Goal: Ask a question

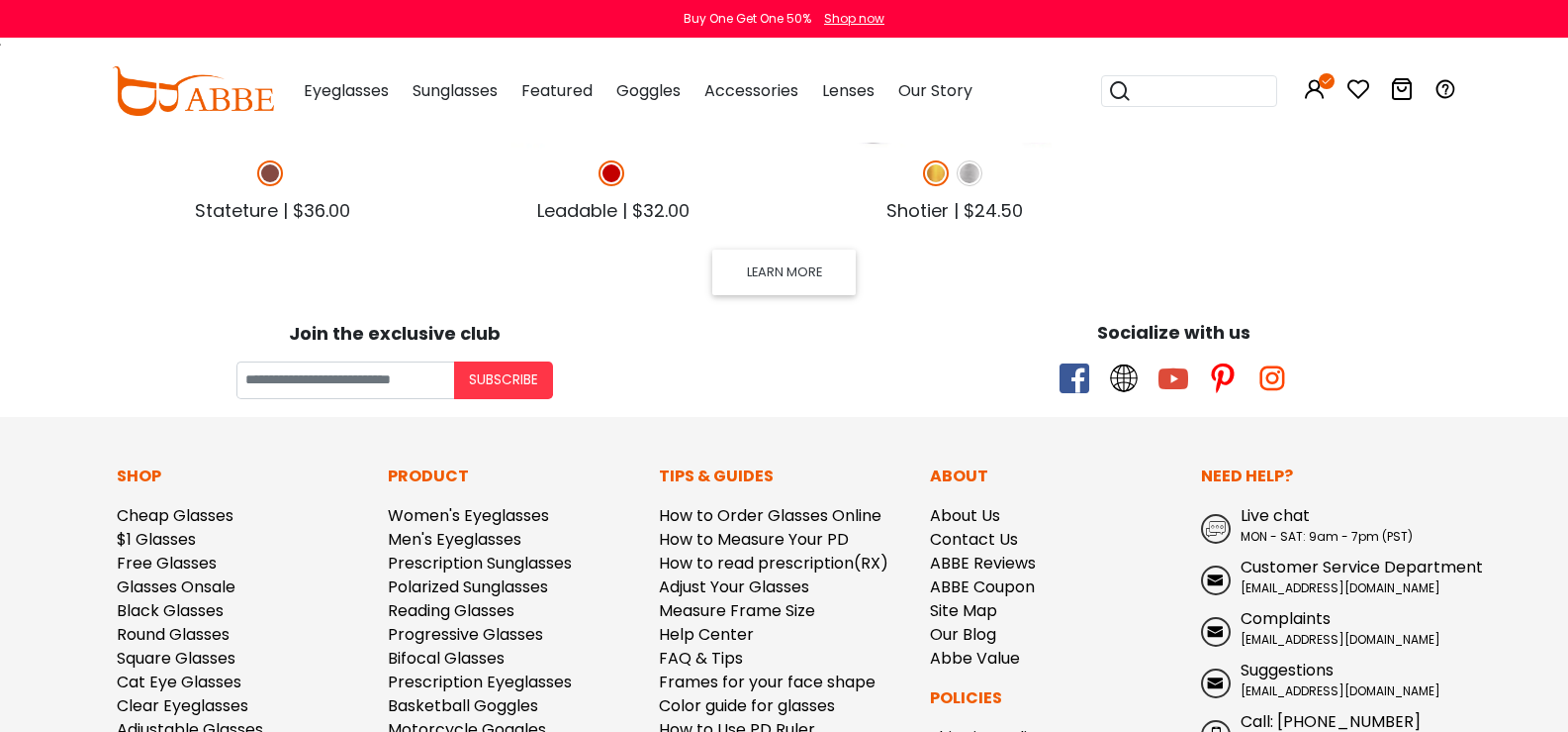
scroll to position [1364, 0]
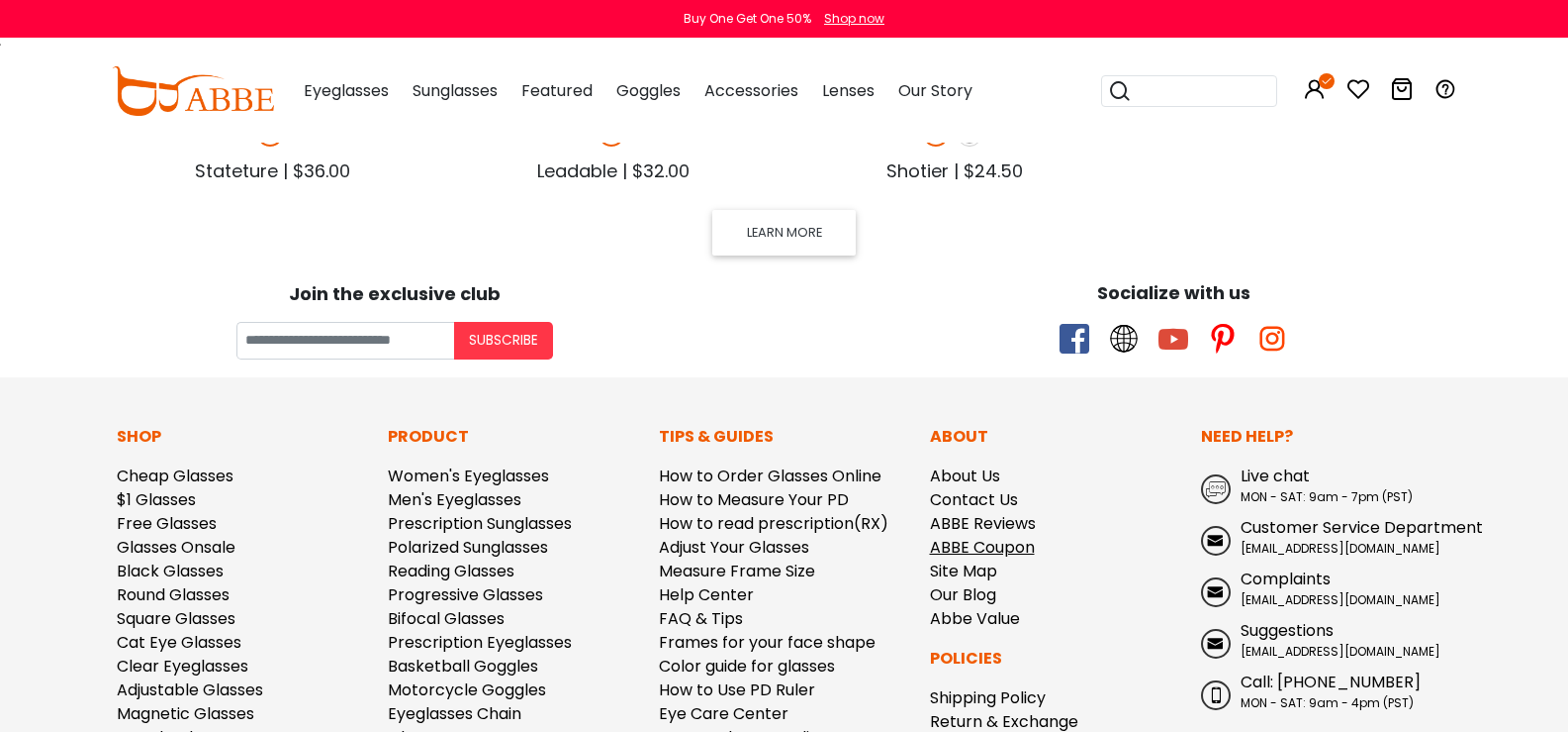
click at [989, 543] on link "ABBE Coupon" at bounding box center [982, 547] width 105 height 23
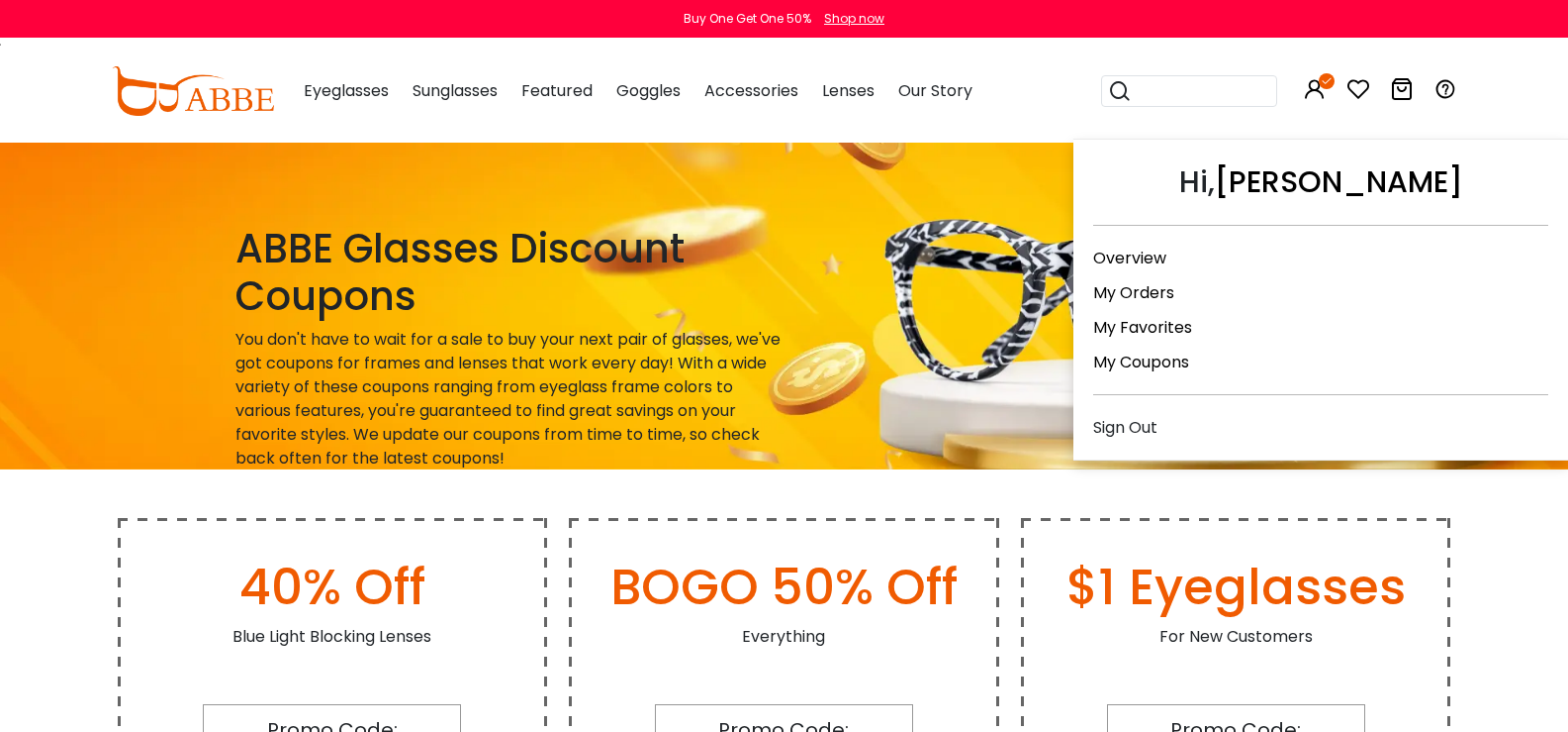
click at [1123, 289] on link "My Orders" at bounding box center [1133, 292] width 81 height 23
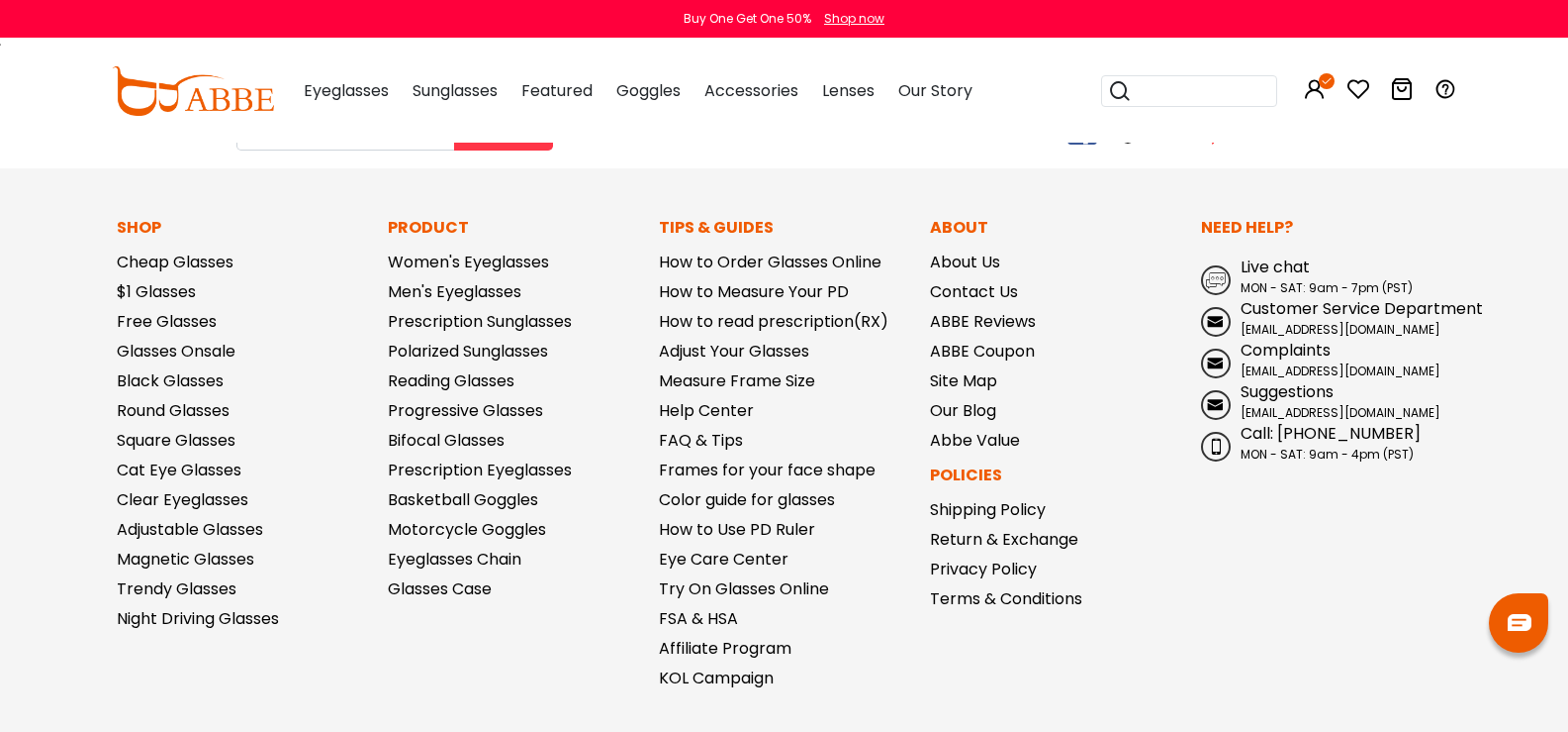
scroll to position [792, 0]
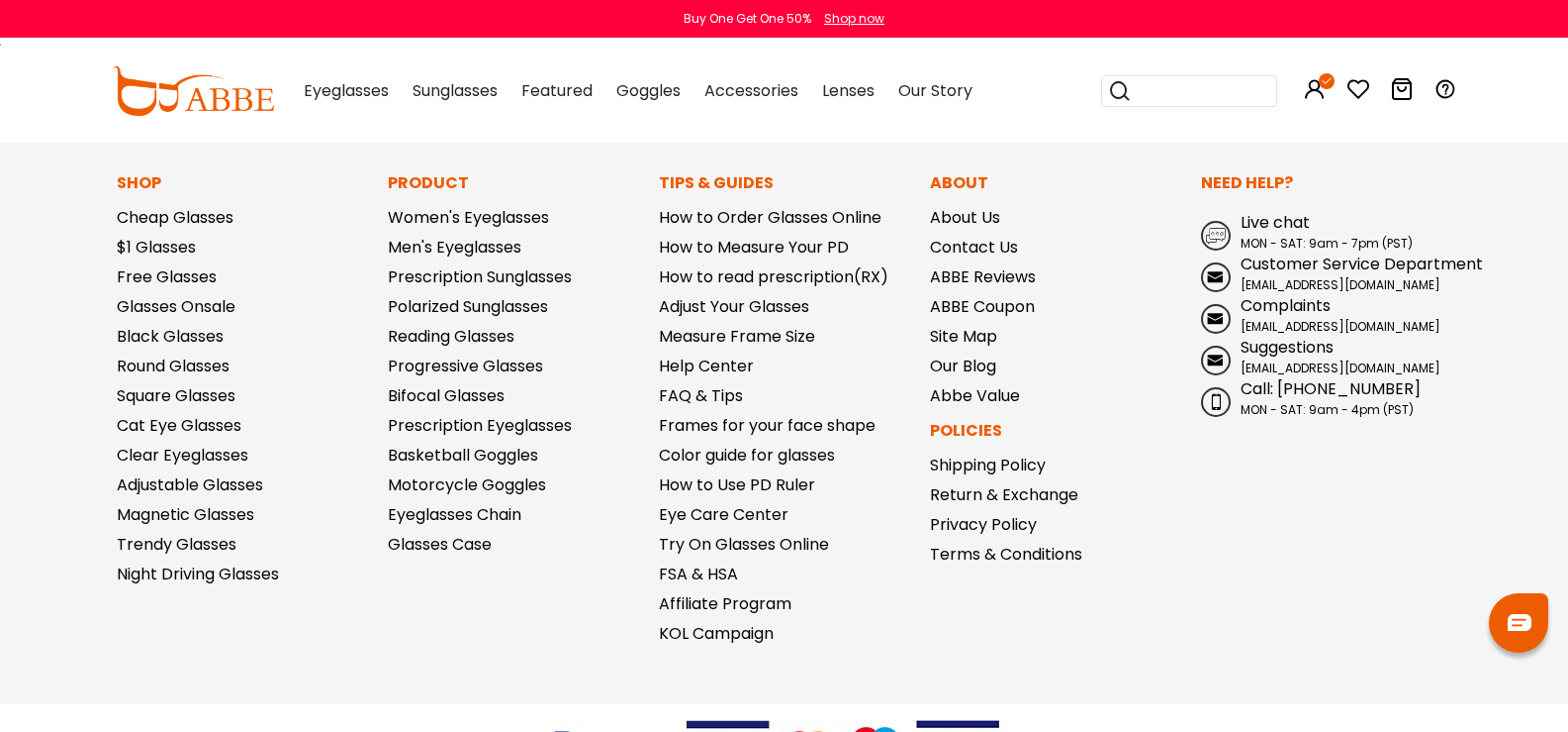
click at [1270, 305] on span "Complaints" at bounding box center [1285, 305] width 90 height 23
click at [1286, 350] on span "Suggestions" at bounding box center [1286, 347] width 93 height 23
click at [1271, 221] on span "Live chat" at bounding box center [1274, 222] width 69 height 23
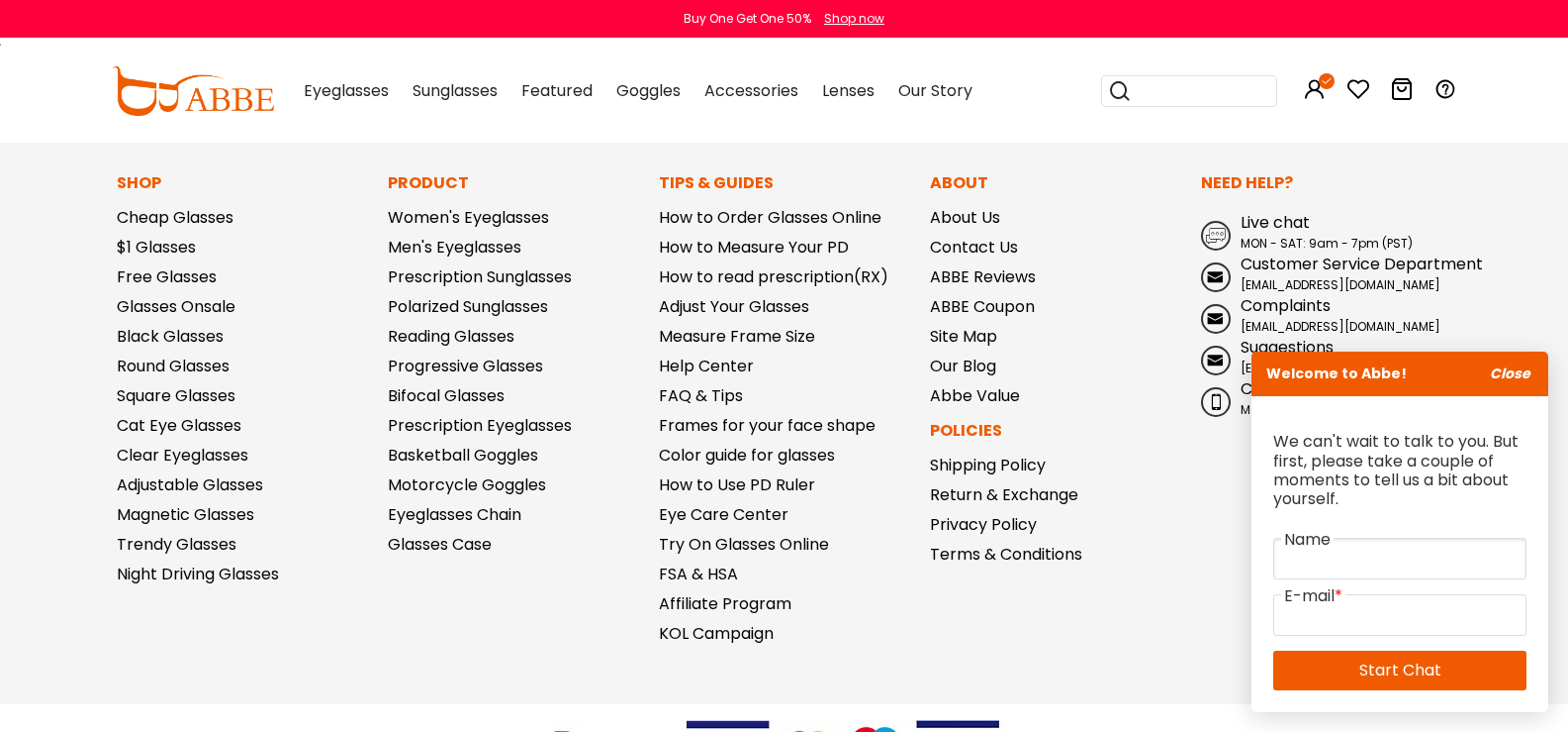
click at [1379, 544] on input "text" at bounding box center [1399, 559] width 253 height 42
type input "*****"
type input "**********"
click at [1401, 657] on link "Start Chat" at bounding box center [1399, 670] width 253 height 40
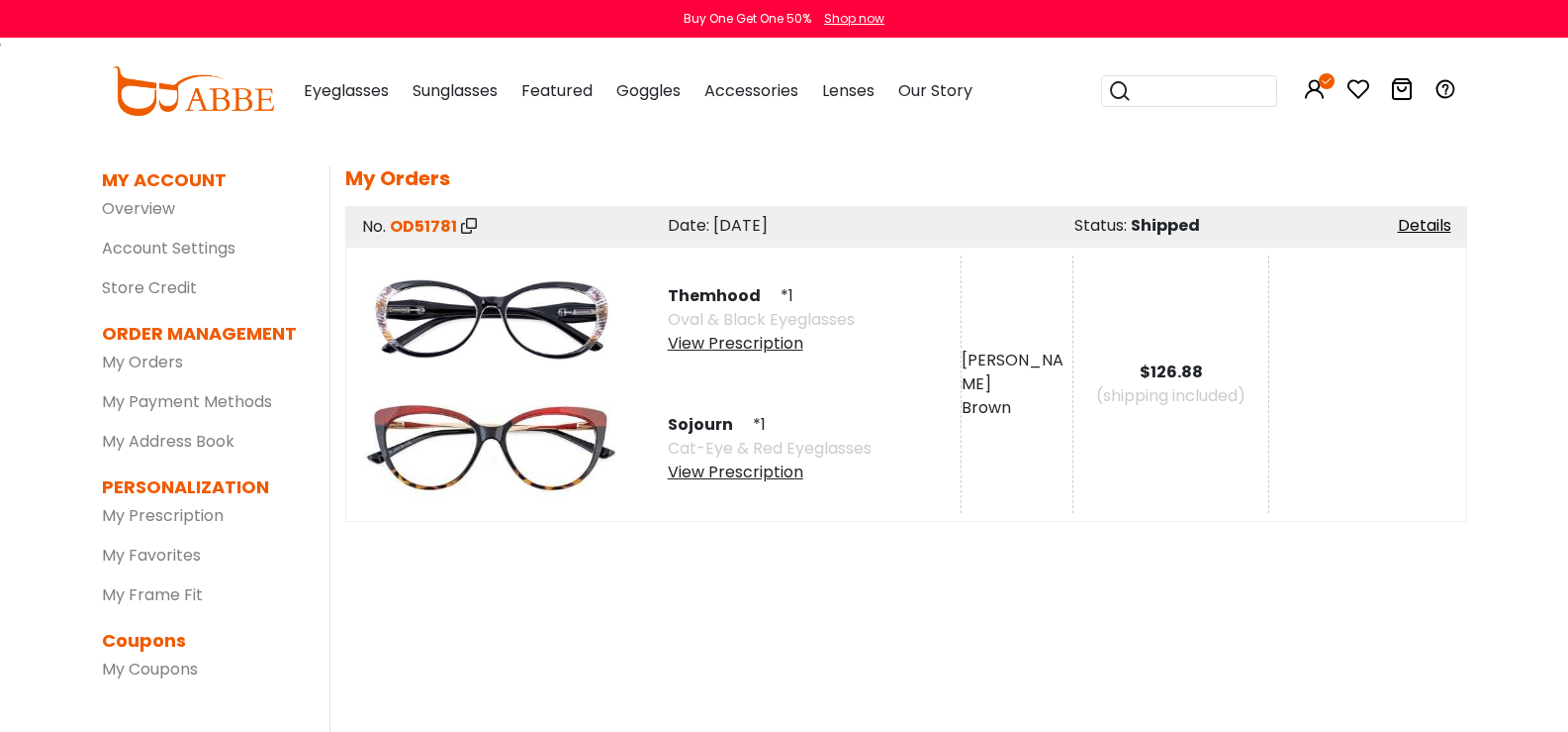
scroll to position [0, 0]
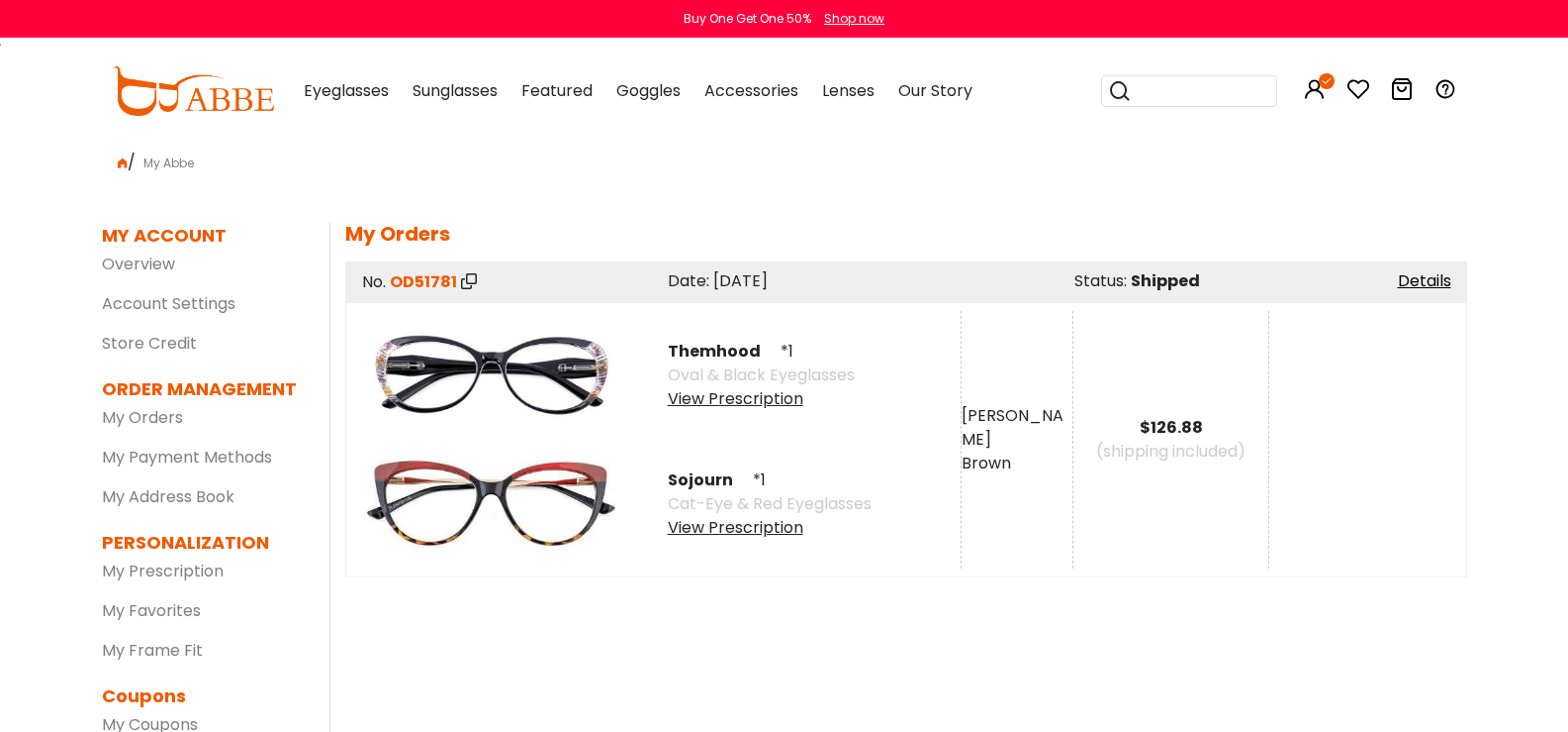
click at [766, 597] on div "MY ACCOUNT SETTINGS | edit First Name: [PERSON_NAME] Last Name: Brown PartyId: …" at bounding box center [898, 511] width 1137 height 578
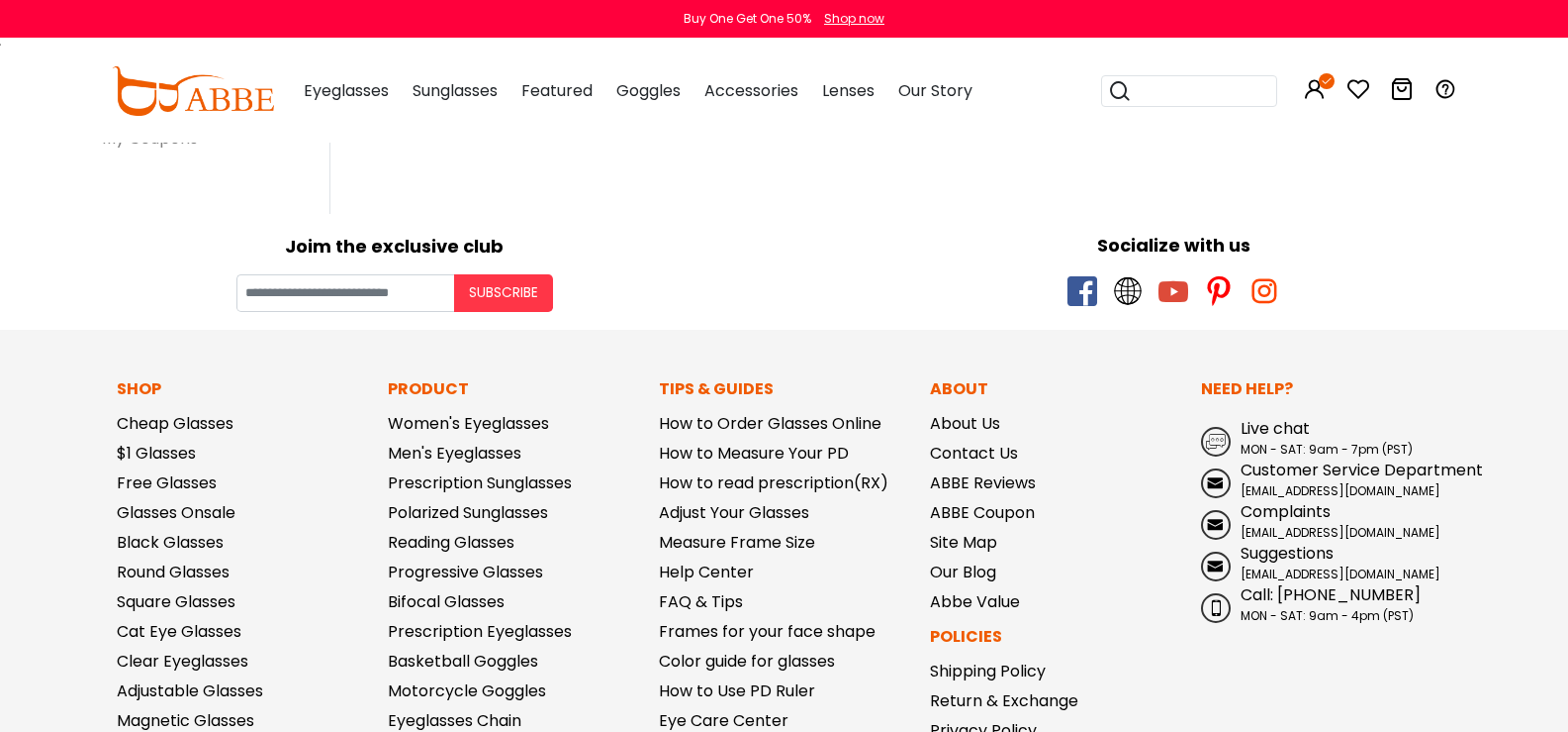
scroll to position [594, 0]
